Goal: Check status: Check status

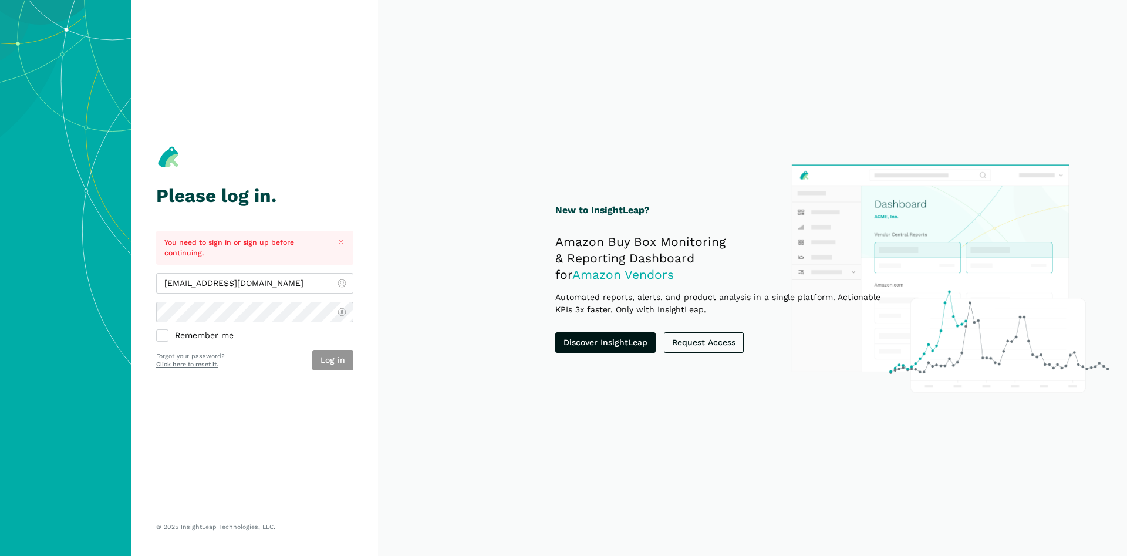
type input "[EMAIL_ADDRESS][DOMAIN_NAME]"
click at [340, 367] on button "Log in" at bounding box center [332, 360] width 41 height 21
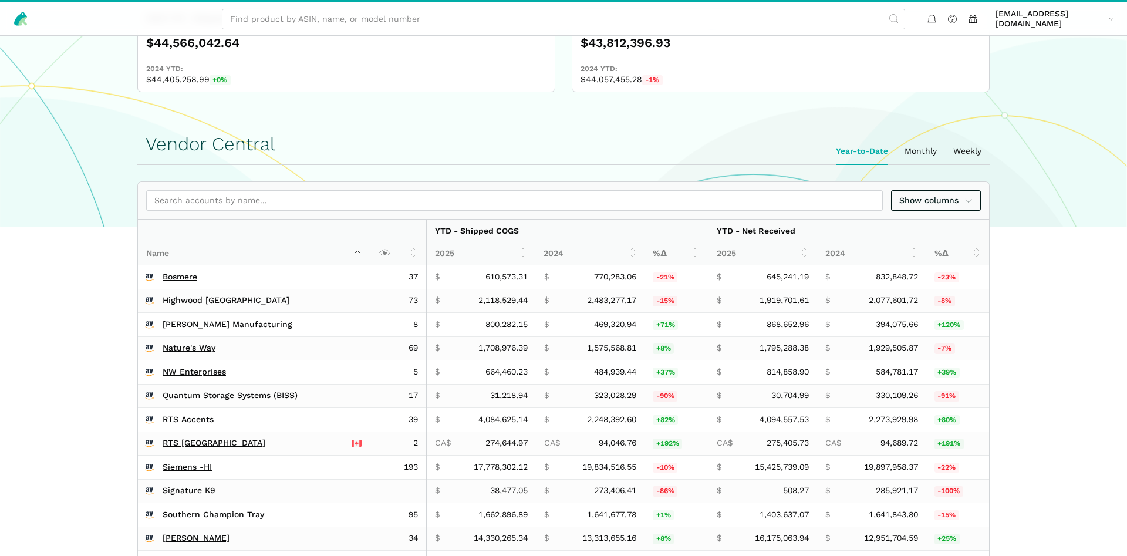
scroll to position [419, 0]
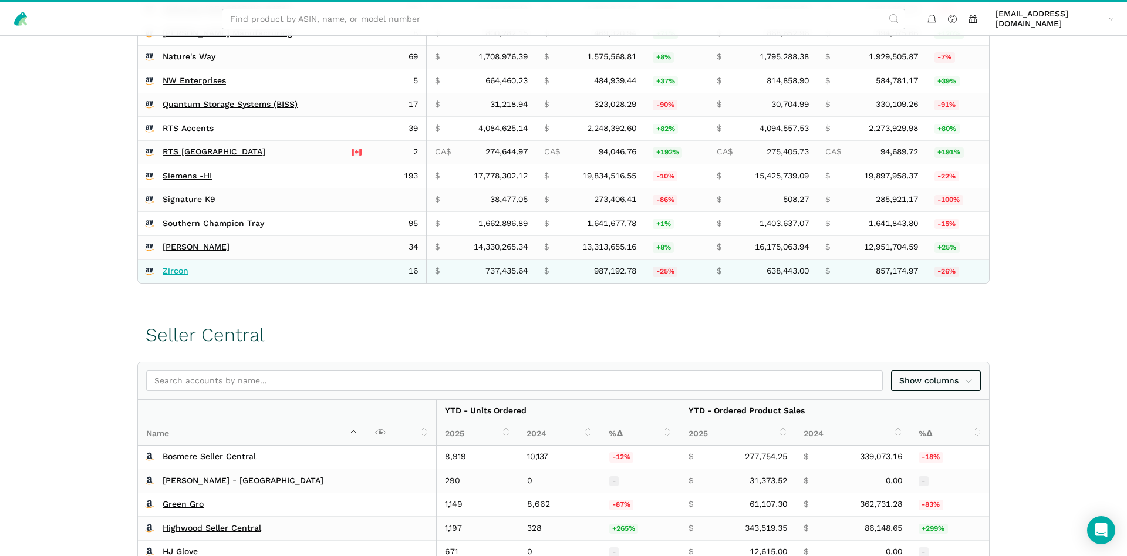
click at [187, 272] on link "Zircon" at bounding box center [176, 271] width 26 height 11
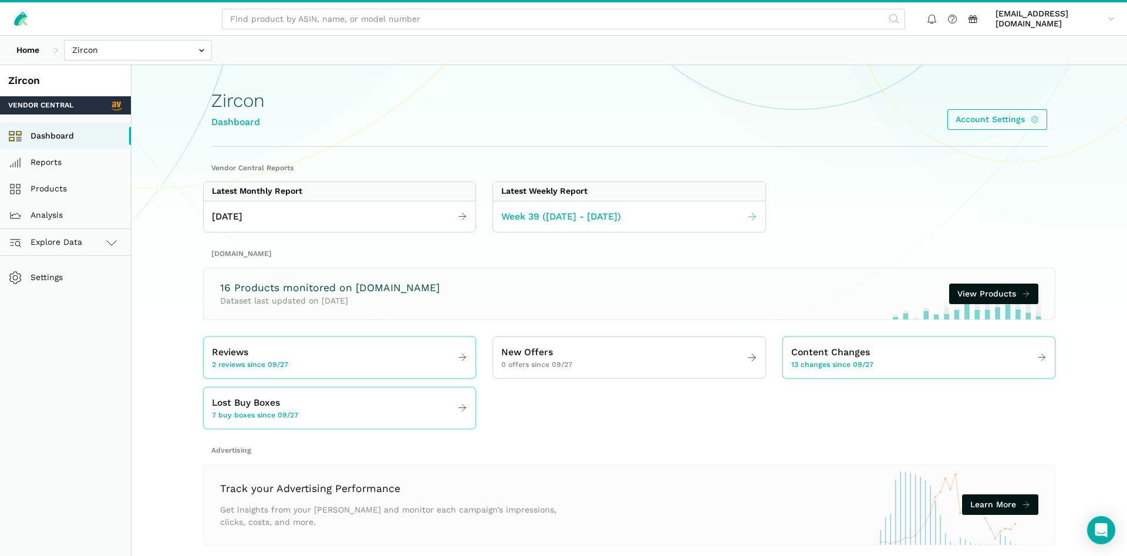
click at [559, 212] on span "Week 39 ([DATE] - [DATE])" at bounding box center [561, 217] width 120 height 15
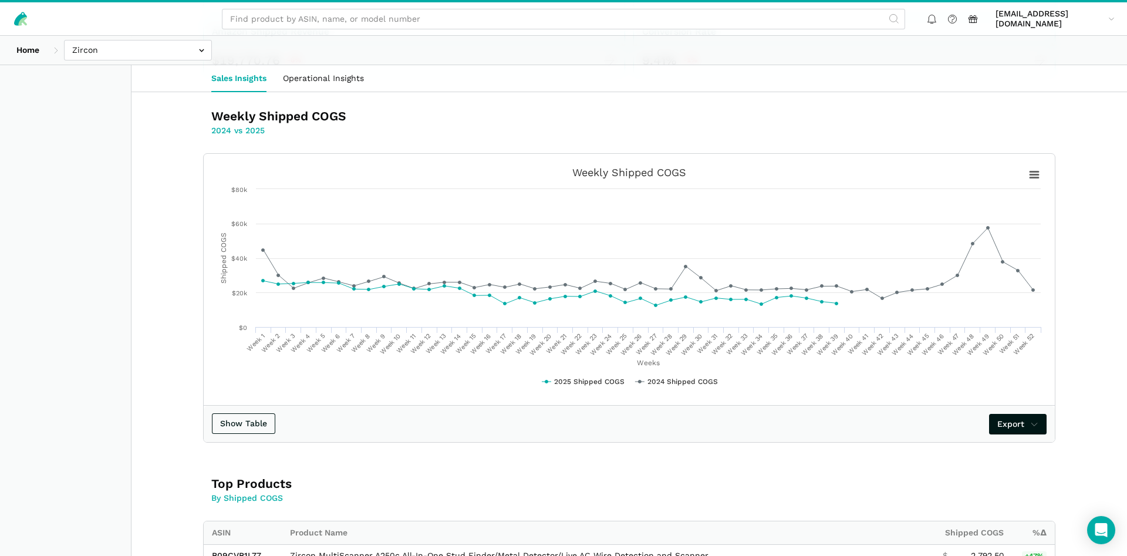
scroll to position [419, 0]
